Goal: Information Seeking & Learning: Find specific fact

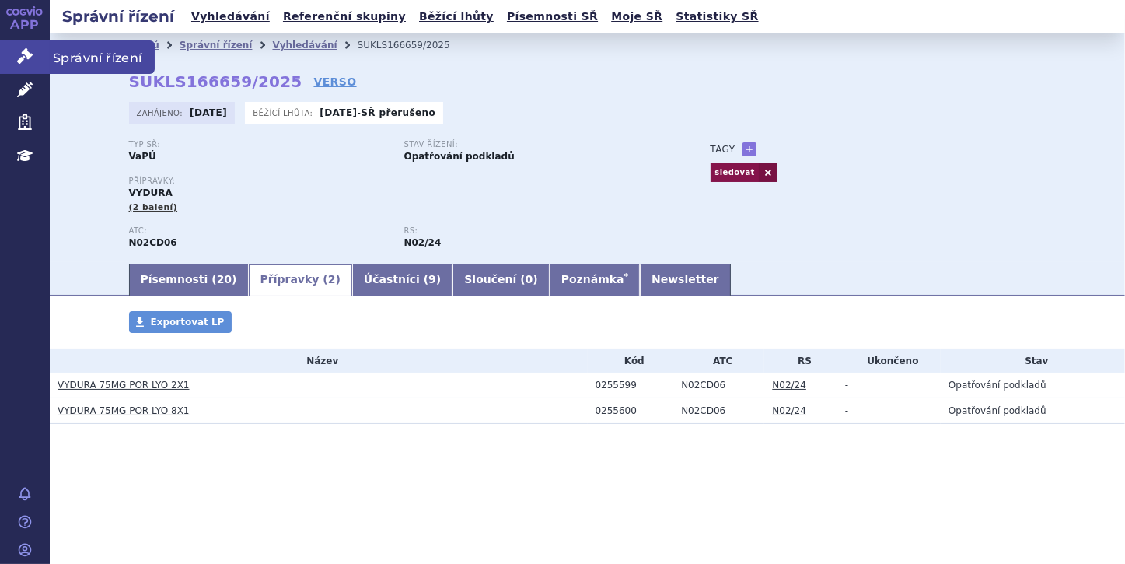
click at [28, 53] on icon at bounding box center [25, 56] width 16 height 16
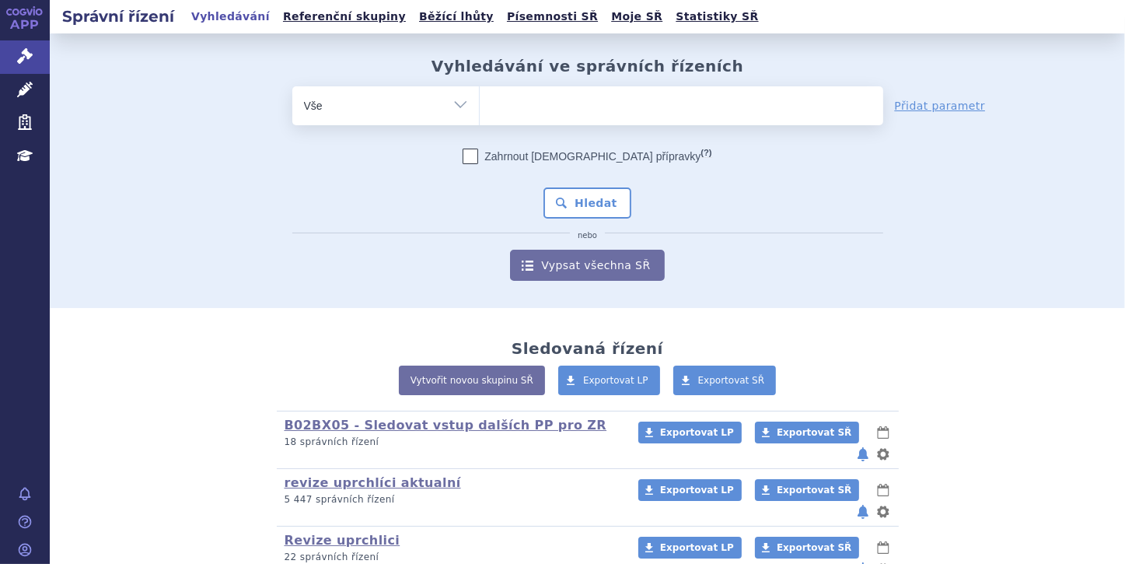
click at [492, 100] on input "search" at bounding box center [496, 103] width 9 height 19
paste input "SUKLS309877/2024"
type input "SUKLS309877/2024"
select select "SUKLS309877/2024"
click at [600, 205] on button "Hledat" at bounding box center [588, 202] width 88 height 31
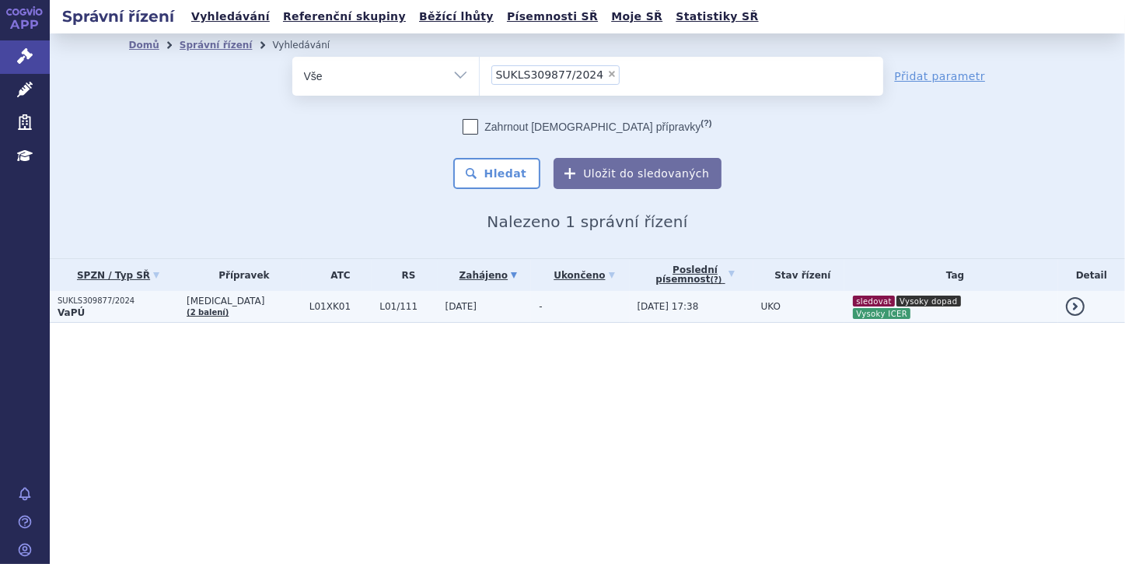
click at [121, 306] on p "VaPÚ" at bounding box center [118, 312] width 121 height 12
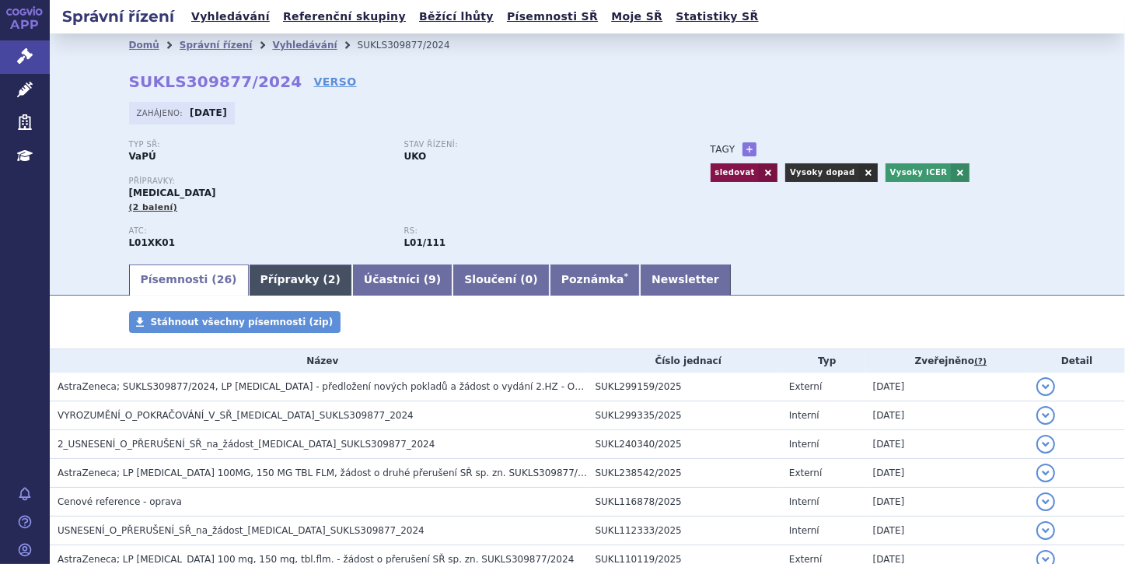
click at [278, 278] on link "Přípravky ( 2 )" at bounding box center [300, 279] width 103 height 31
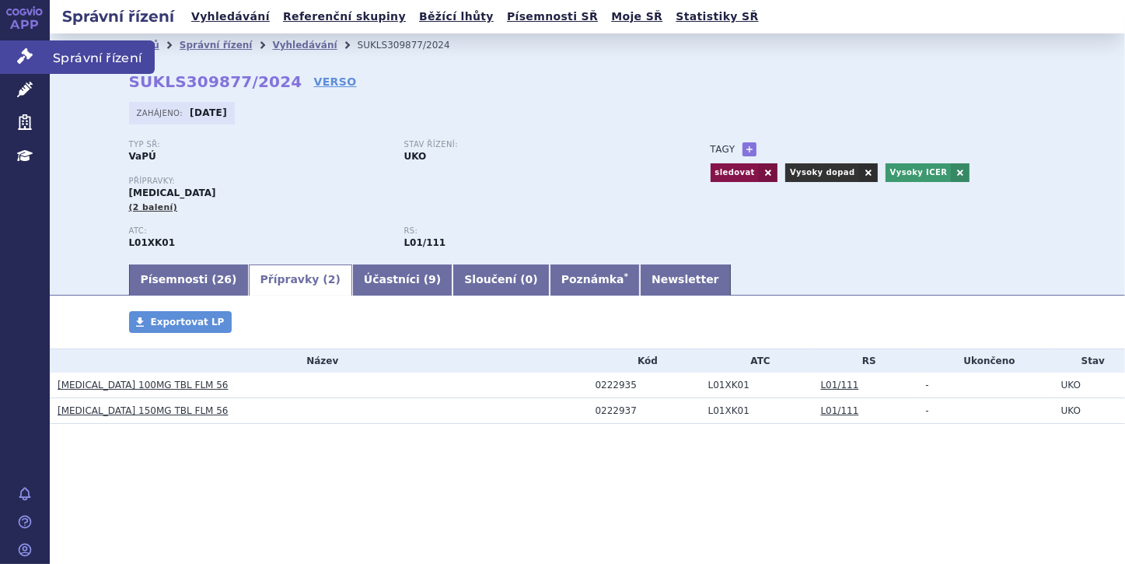
click at [26, 62] on icon at bounding box center [25, 56] width 16 height 16
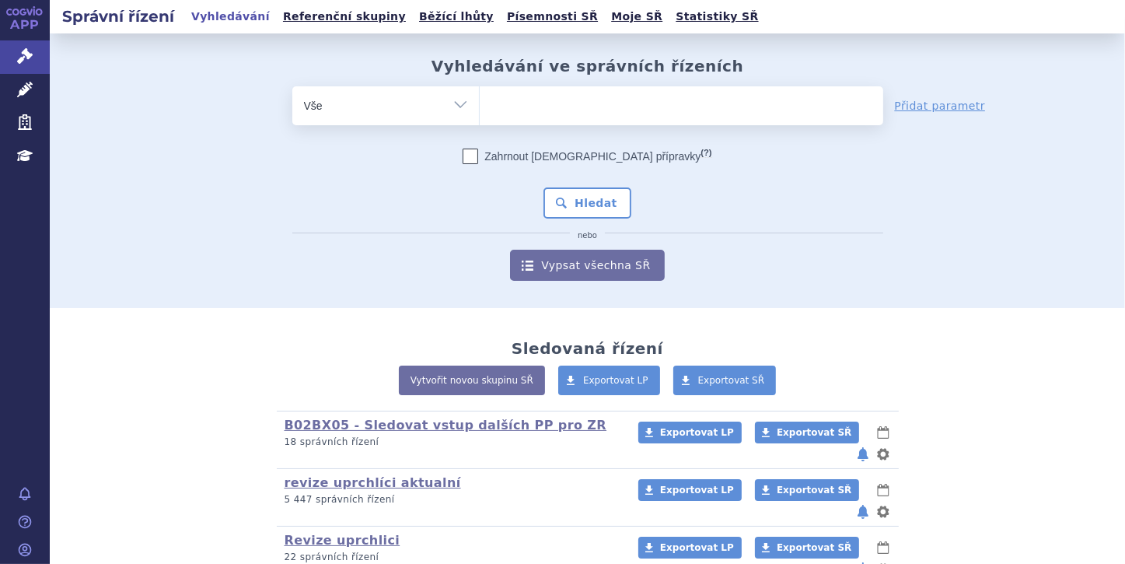
click at [454, 99] on select "Vše Spisová značka Typ SŘ Přípravek/SUKL kód Účastník/Držitel" at bounding box center [385, 103] width 187 height 35
select select "filter-file-number"
click at [292, 86] on select "Vše Spisová značka Typ SŘ Přípravek/SUKL kód Účastník/Držitel" at bounding box center [385, 103] width 187 height 35
click at [513, 102] on ul at bounding box center [682, 102] width 404 height 33
click at [480, 102] on select at bounding box center [479, 105] width 1 height 39
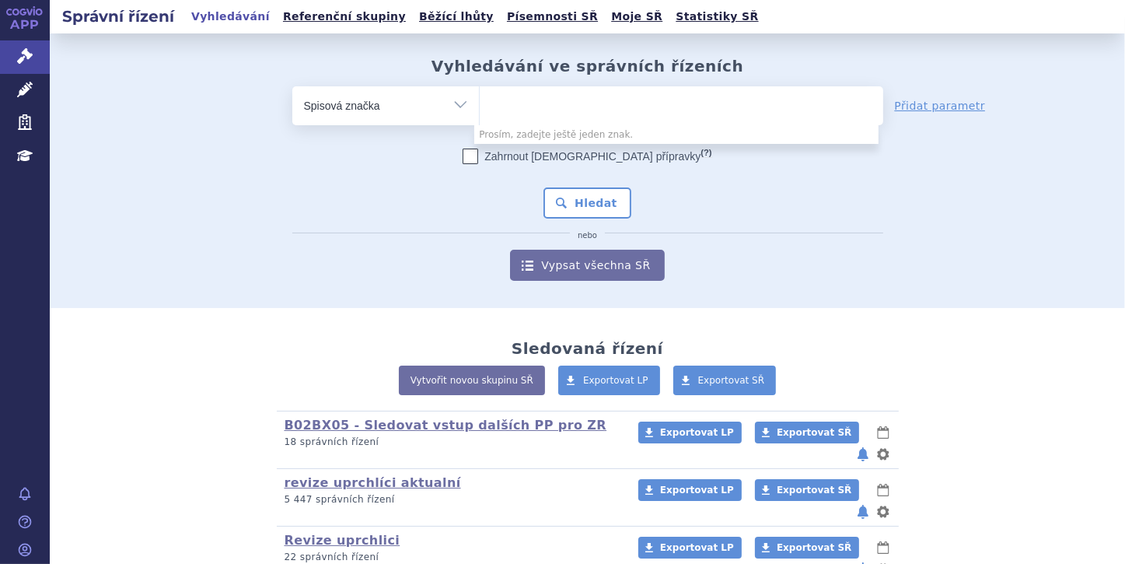
paste input "SUKLS274314/2024"
type input "SUKLS274314/2024"
select select "SUKLS274314/2024"
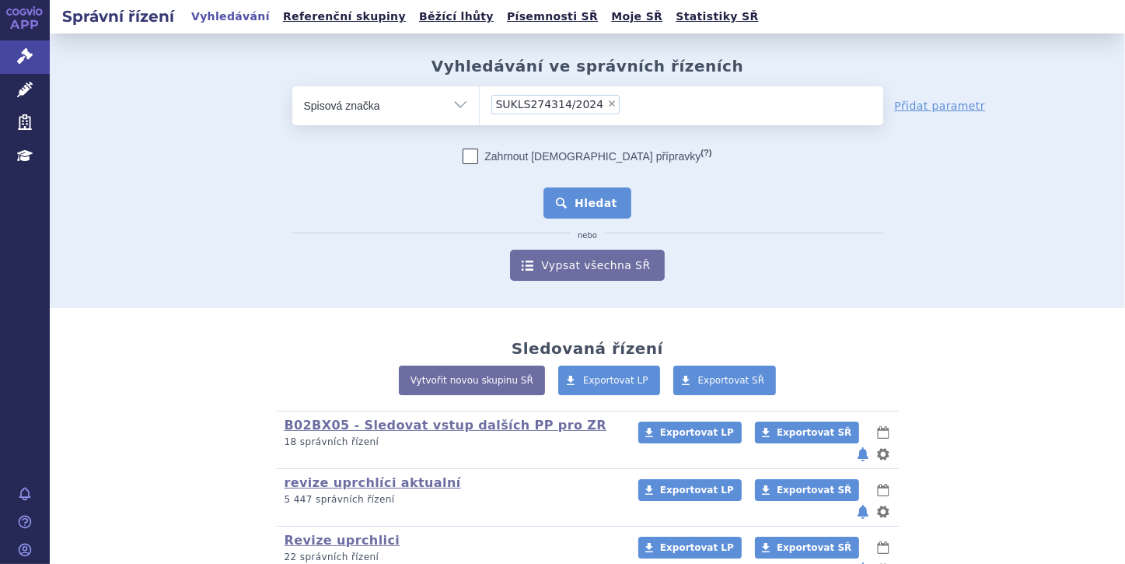
click at [600, 211] on button "Hledat" at bounding box center [588, 202] width 88 height 31
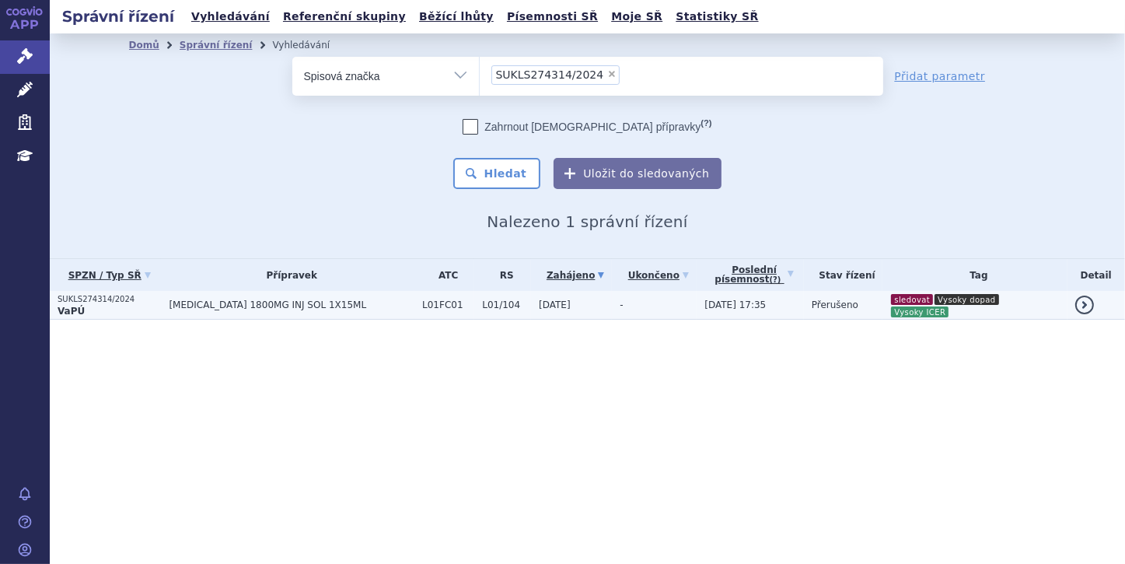
click at [125, 310] on p "VaPÚ" at bounding box center [109, 311] width 103 height 12
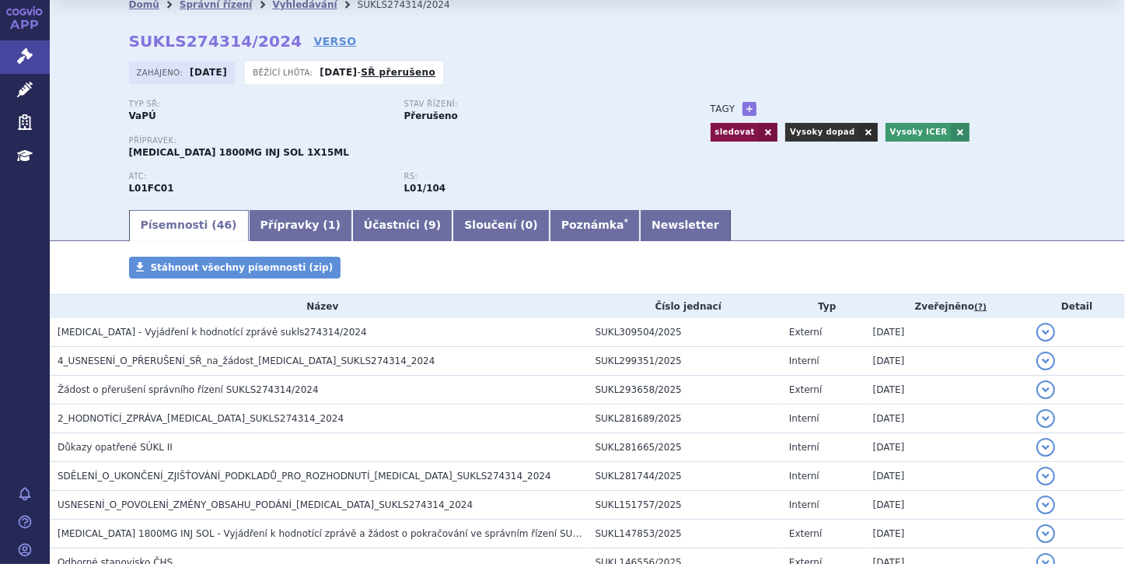
scroll to position [62, 0]
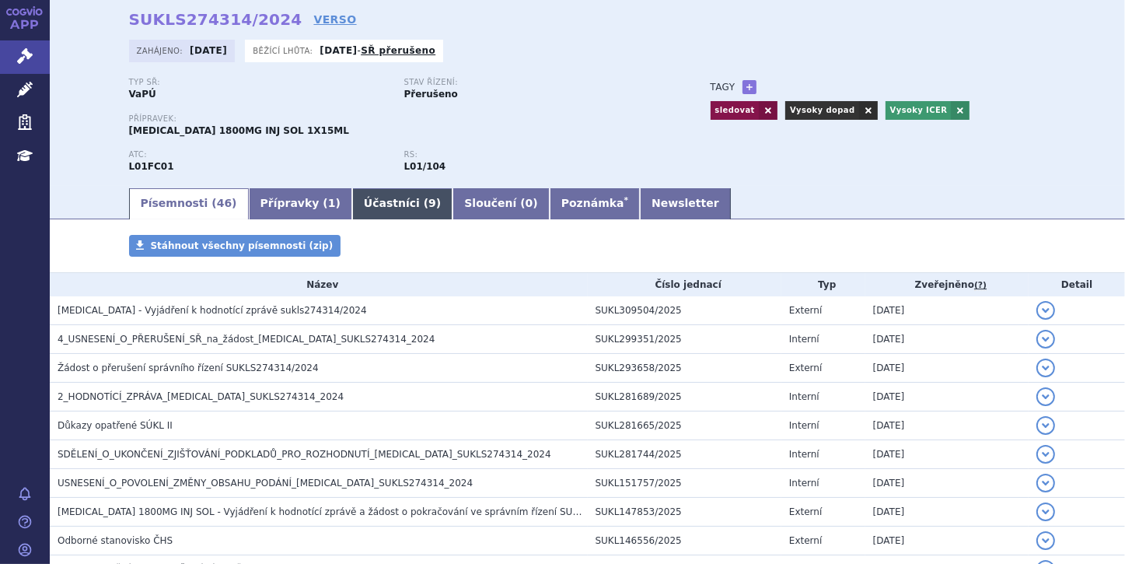
click at [363, 208] on link "Účastníci ( 9 )" at bounding box center [402, 203] width 100 height 31
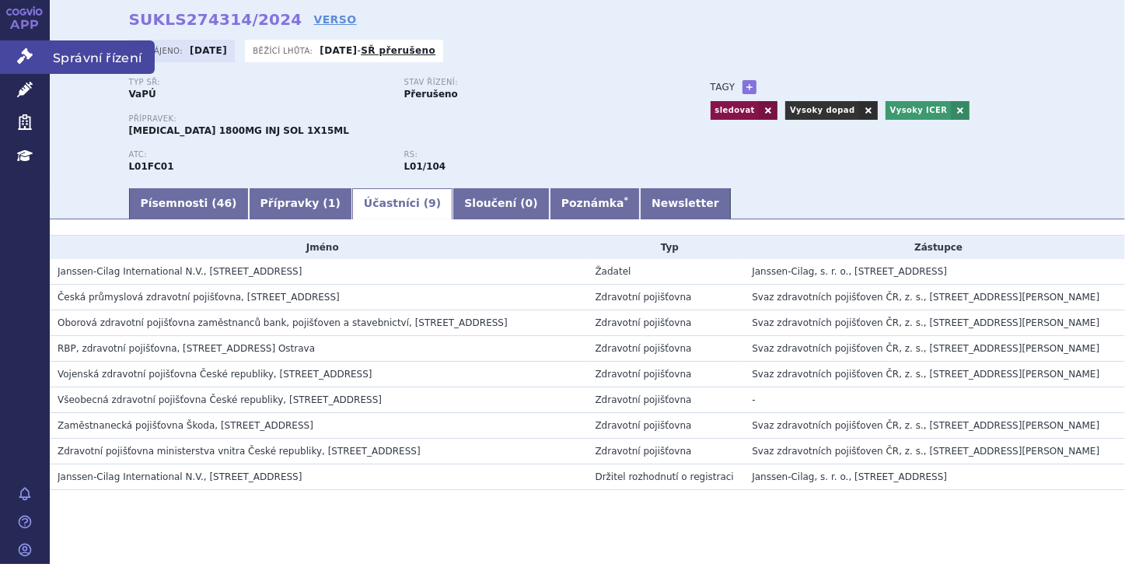
click at [23, 44] on link "Správní řízení" at bounding box center [25, 56] width 50 height 33
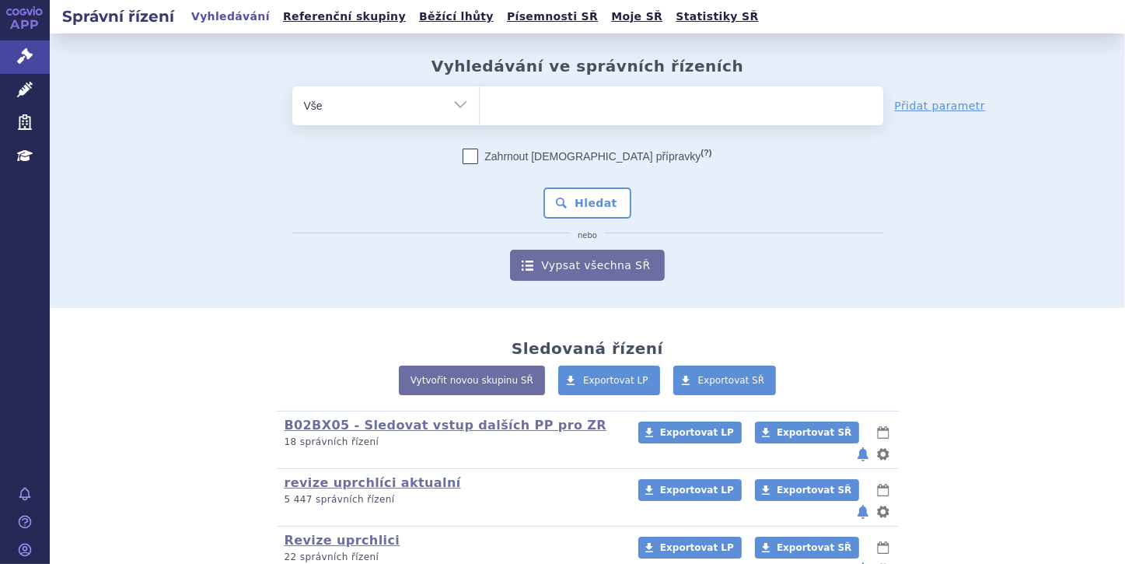
click at [449, 103] on select "Vše Spisová značka Typ SŘ Přípravek/SUKL kód Účastník/Držitel" at bounding box center [385, 103] width 187 height 35
select select "filter-file-number"
click at [292, 86] on select "Vše Spisová značka Typ SŘ Přípravek/SUKL kód Účastník/Držitel" at bounding box center [385, 103] width 187 height 35
click at [492, 102] on input "search" at bounding box center [496, 103] width 9 height 19
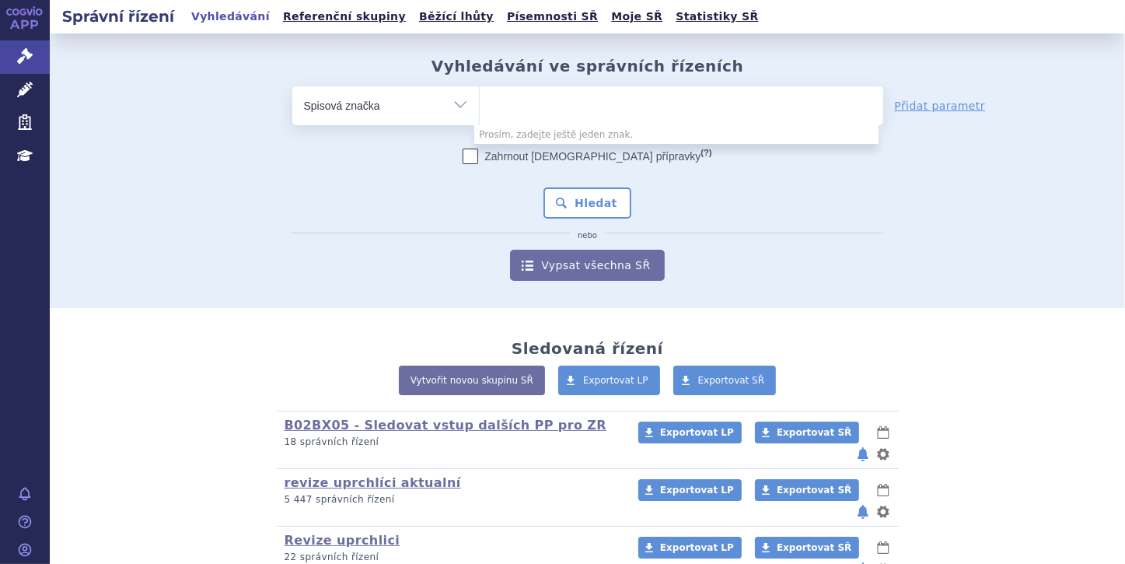
paste input "SUKLS274314/2024"
type input "SUKLS274314/2024"
select select "SUKLS274314/2024"
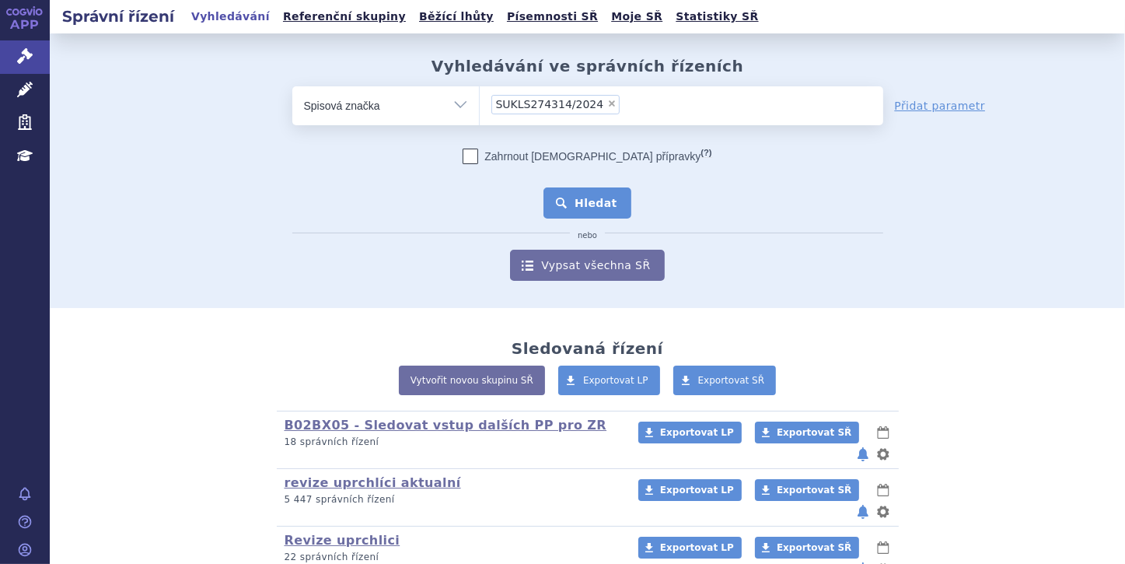
click at [579, 200] on button "Hledat" at bounding box center [588, 202] width 88 height 31
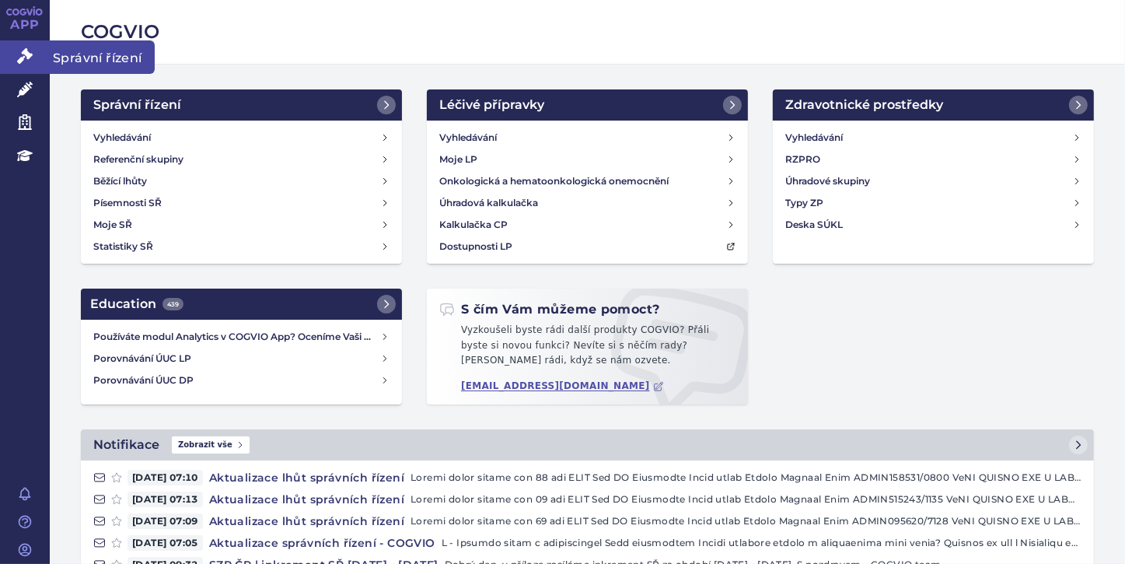
click at [19, 50] on icon at bounding box center [25, 56] width 16 height 16
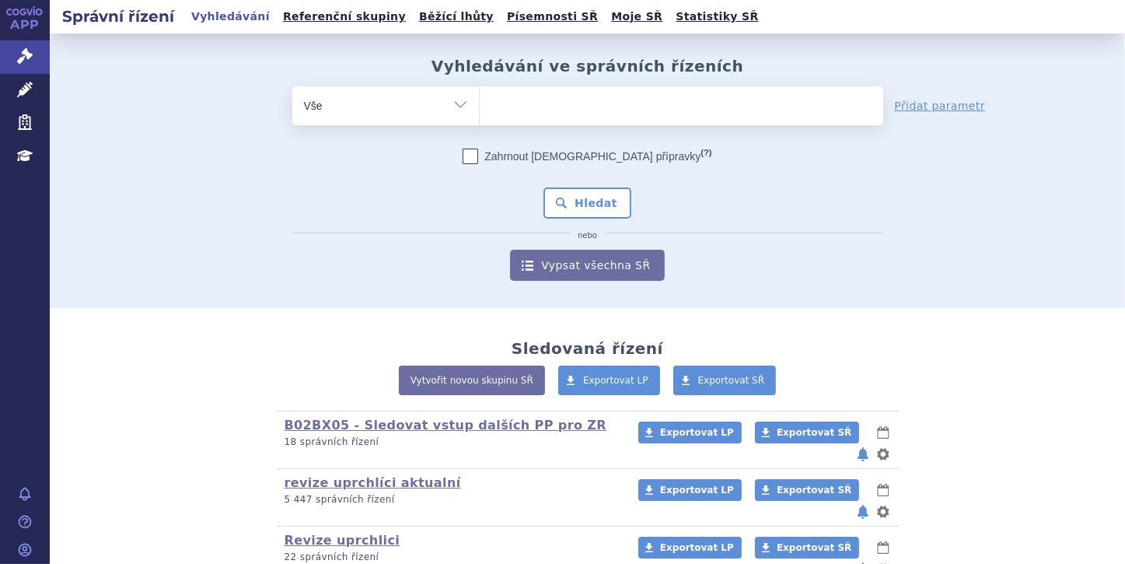
click at [527, 121] on span at bounding box center [682, 105] width 404 height 39
click at [480, 121] on select at bounding box center [479, 105] width 1 height 39
paste input "[MEDICAL_DATA]"
type input "[MEDICAL_DATA]"
select select "[MEDICAL_DATA]"
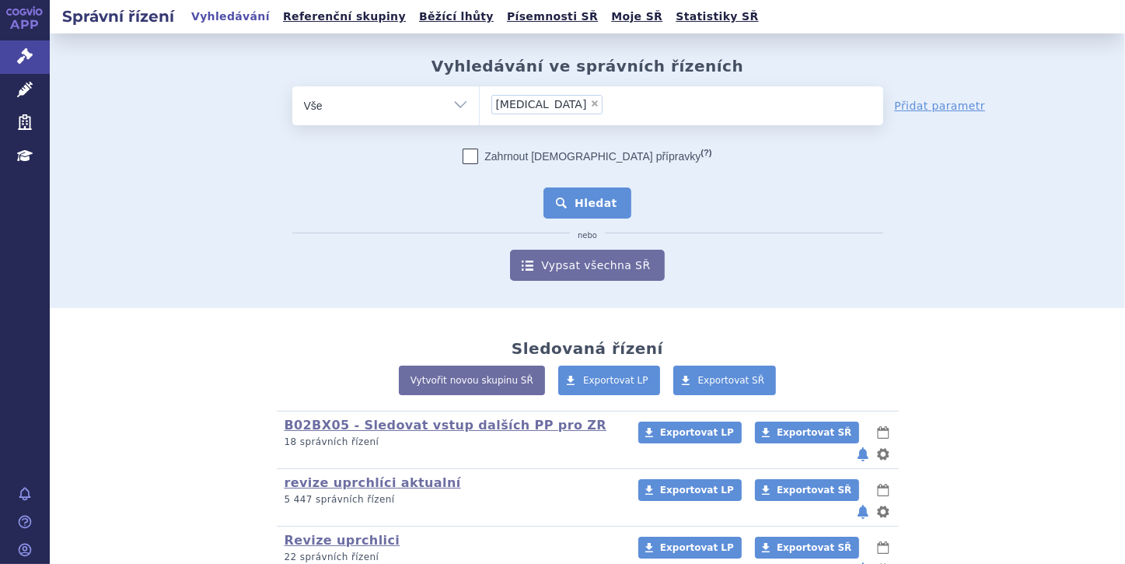
click at [567, 198] on button "Hledat" at bounding box center [588, 202] width 88 height 31
